Goal: Find specific page/section: Locate a particular part of the current website

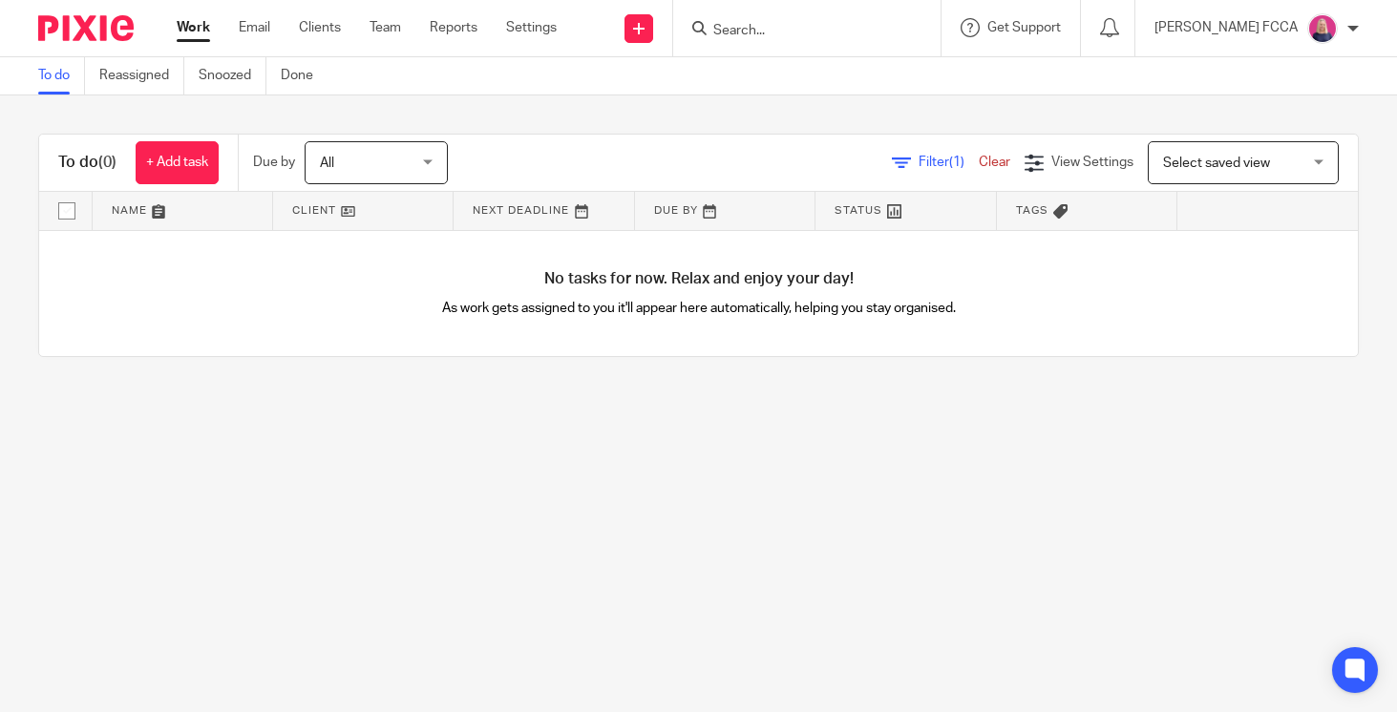
click at [776, 23] on input "Search" at bounding box center [797, 31] width 172 height 17
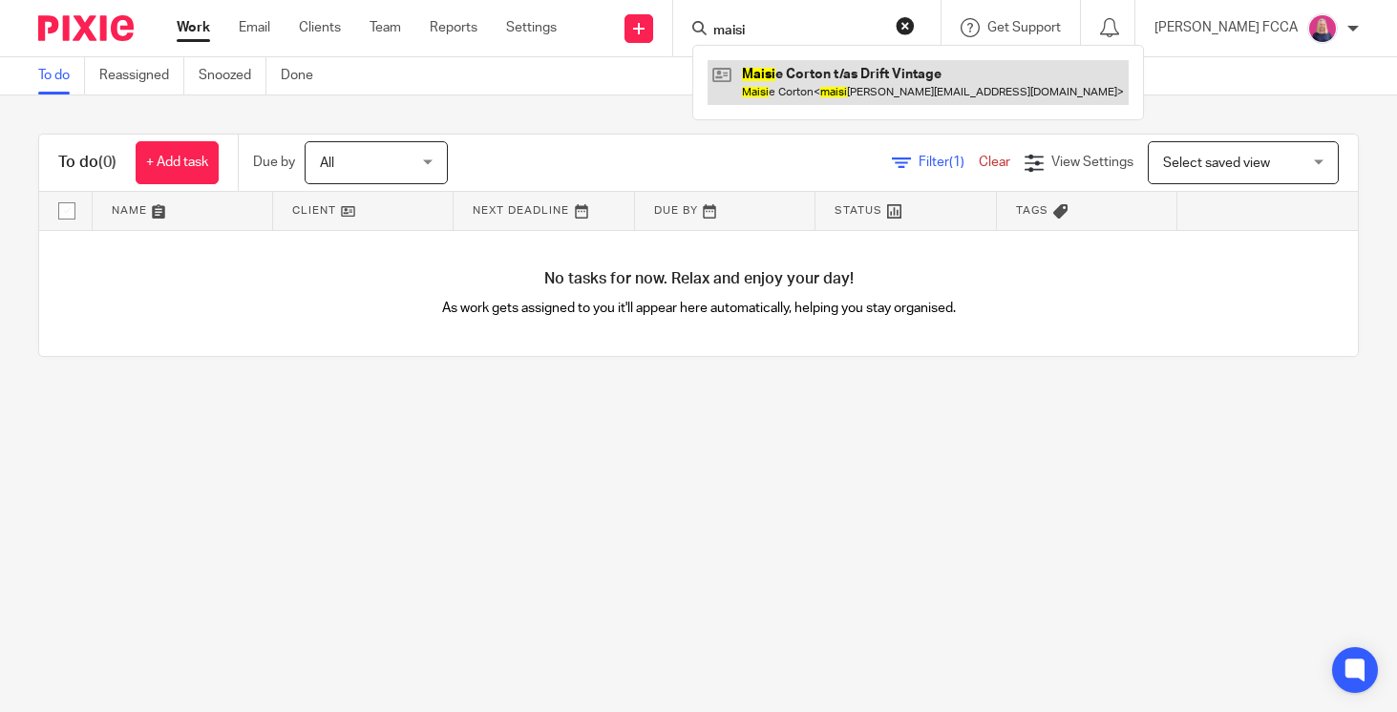
type input "maisi"
click at [812, 74] on link at bounding box center [917, 82] width 421 height 44
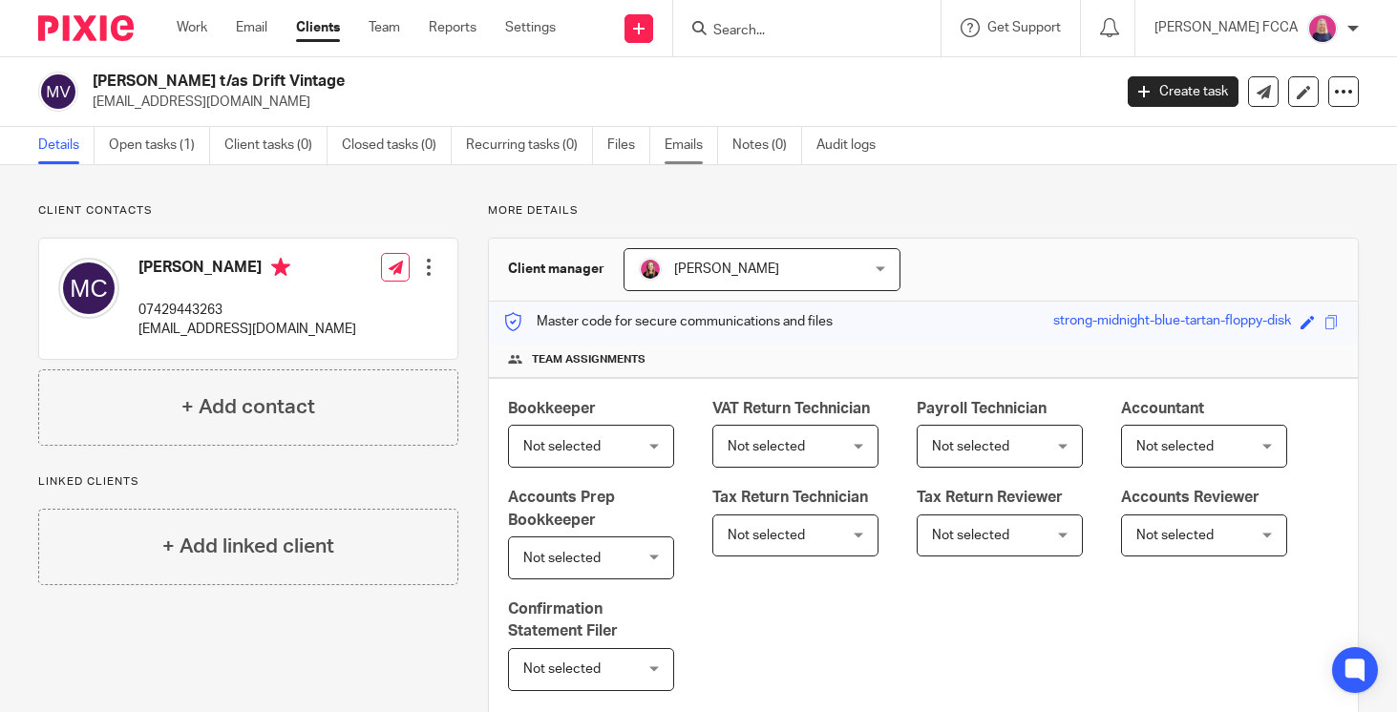
click at [685, 141] on link "Emails" at bounding box center [690, 145] width 53 height 37
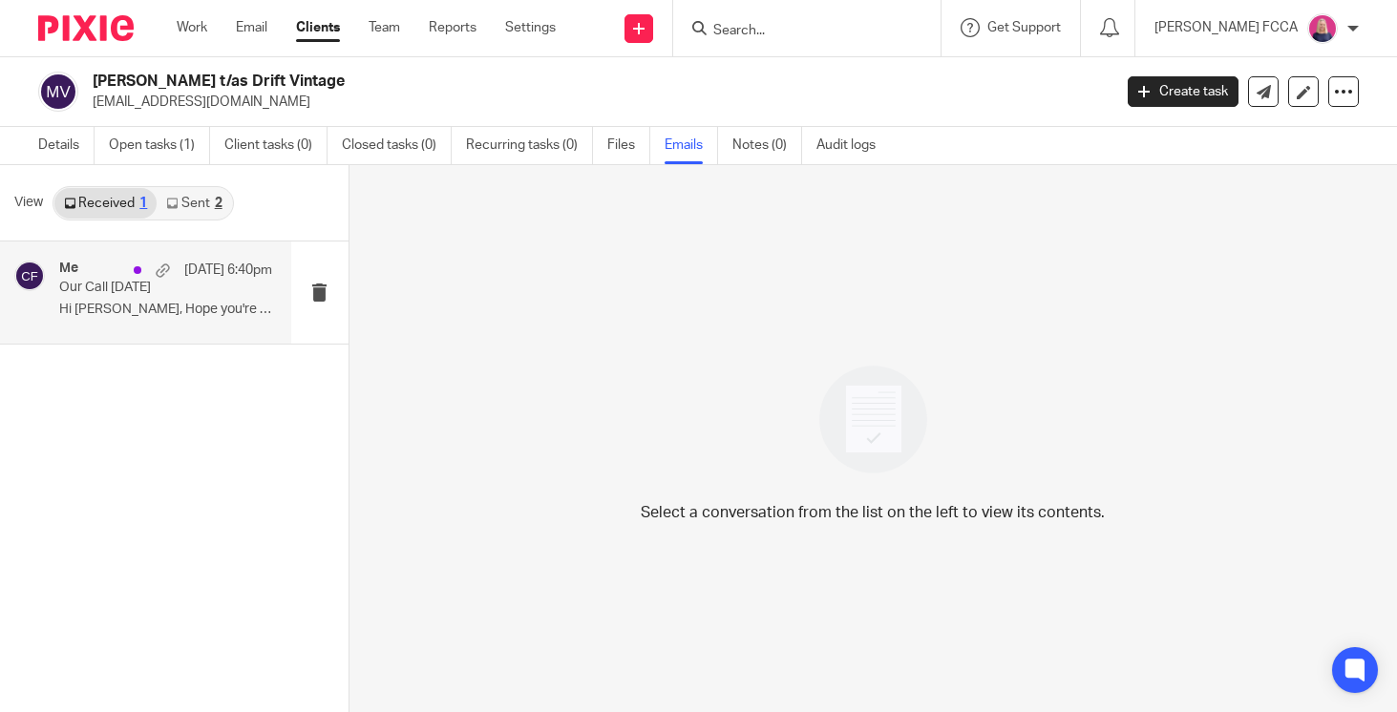
click at [147, 287] on p "Our Call [DATE]" at bounding box center [144, 288] width 170 height 16
